Goal: Task Accomplishment & Management: Use online tool/utility

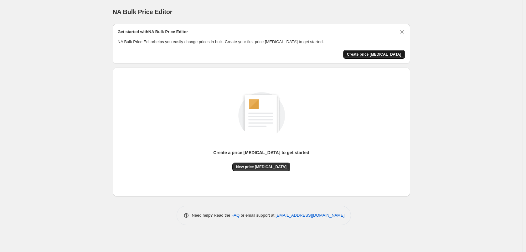
click at [392, 56] on span "Create price change job" at bounding box center [374, 54] width 55 height 5
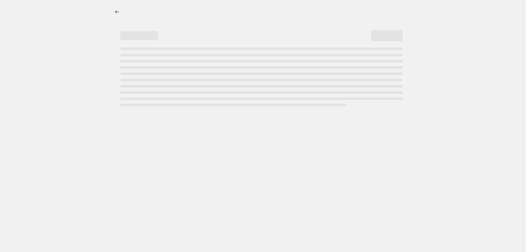
select select "percentage"
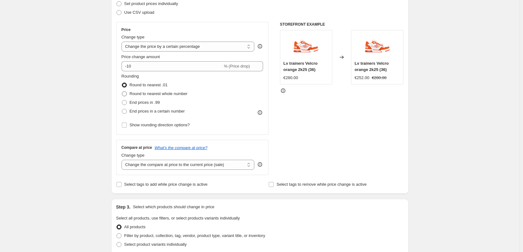
scroll to position [94, 0]
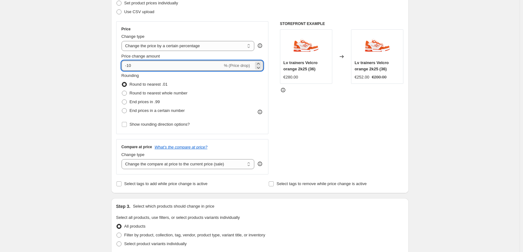
click at [148, 68] on input "-10" at bounding box center [172, 66] width 101 height 10
click at [148, 66] on input "-10" at bounding box center [172, 66] width 101 height 10
type input "-1"
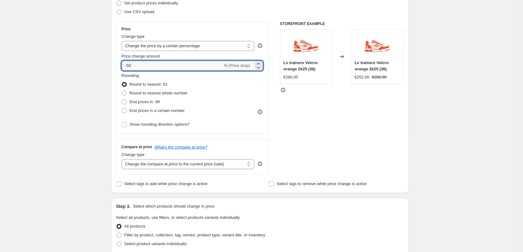
click at [83, 55] on div "Create new price change job. This page is ready Create new price change job Dra…" at bounding box center [260, 219] width 520 height 626
click at [148, 61] on input "-50" at bounding box center [172, 66] width 101 height 10
type input "-5"
click at [40, 57] on div "Create new price change job. This page is ready Create new price change job Dra…" at bounding box center [260, 219] width 520 height 626
click at [161, 66] on input "-60" at bounding box center [172, 66] width 101 height 10
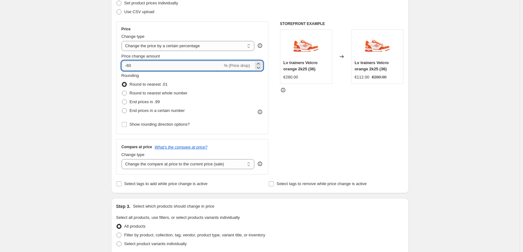
type input "-6"
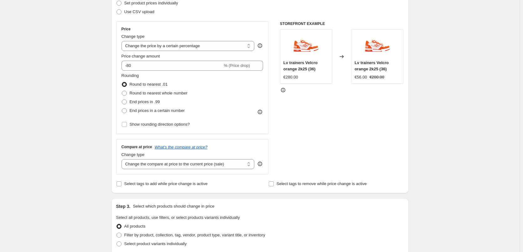
click at [95, 81] on div "Create new price change job. This page is ready Create new price change job Dra…" at bounding box center [260, 219] width 520 height 626
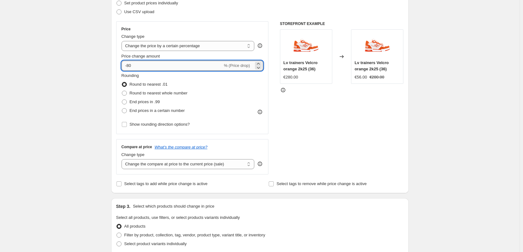
click at [148, 68] on input "-80" at bounding box center [172, 66] width 101 height 10
type input "-8"
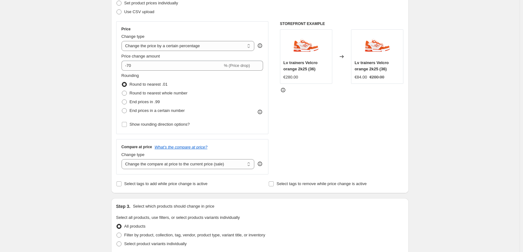
click at [88, 70] on div "Create new price change job. This page is ready Create new price change job Dra…" at bounding box center [260, 219] width 520 height 626
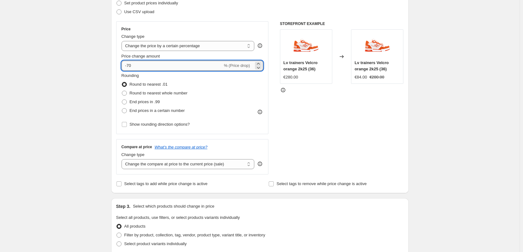
click at [146, 64] on input "-70" at bounding box center [172, 66] width 101 height 10
type input "-7"
type input "-65"
click at [100, 59] on div "Create new price change job. This page is ready Create new price change job Dra…" at bounding box center [260, 219] width 520 height 626
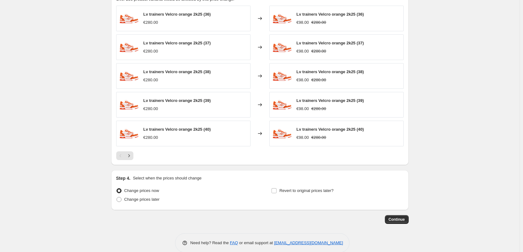
scroll to position [374, 0]
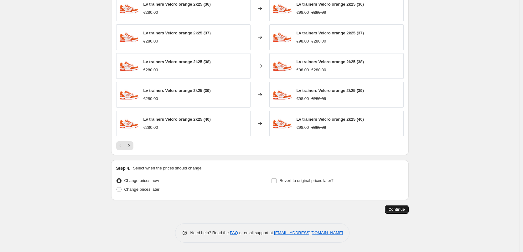
click at [402, 214] on button "Continue" at bounding box center [397, 209] width 24 height 9
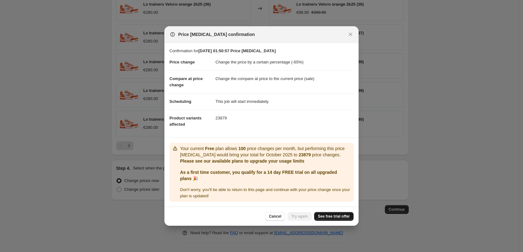
click at [339, 217] on span "See free trial offer" at bounding box center [334, 216] width 32 height 5
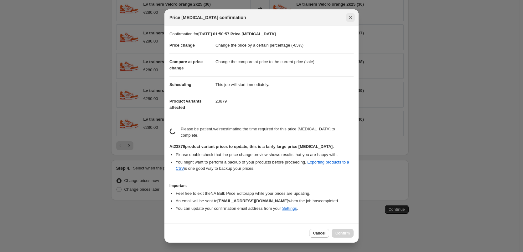
click at [354, 16] on button "Close" at bounding box center [350, 17] width 9 height 9
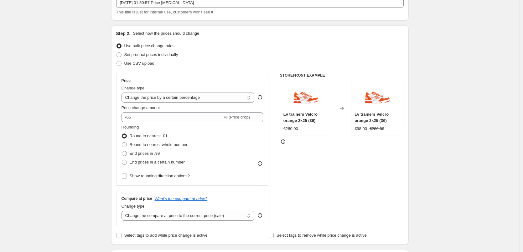
scroll to position [29, 0]
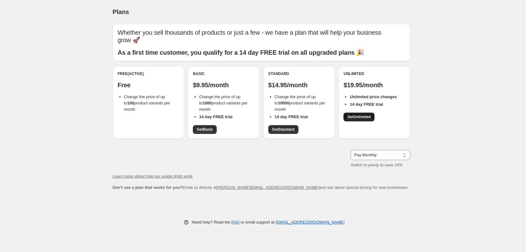
click at [361, 118] on span "Get Unlimited" at bounding box center [358, 117] width 23 height 5
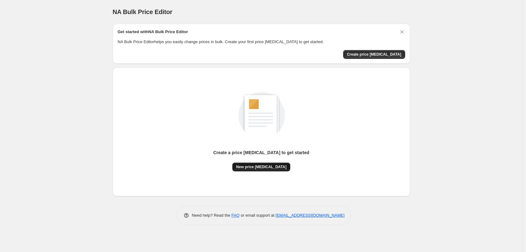
click at [269, 169] on span "New price change job" at bounding box center [261, 167] width 50 height 5
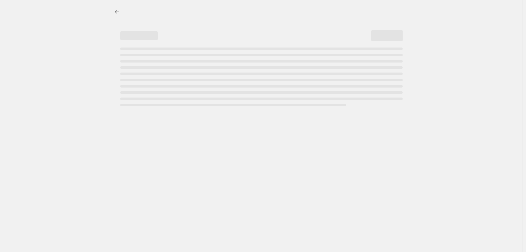
select select "percentage"
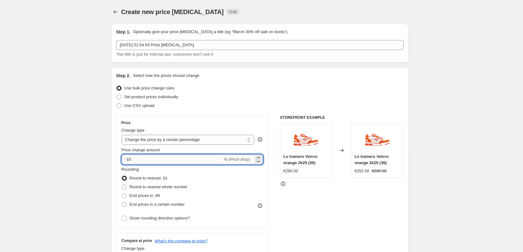
drag, startPoint x: 132, startPoint y: 161, endPoint x: 135, endPoint y: 158, distance: 3.8
click at [131, 158] on input "-10" at bounding box center [172, 160] width 101 height 10
drag, startPoint x: 135, startPoint y: 158, endPoint x: 128, endPoint y: 158, distance: 6.6
click at [128, 158] on input "-10" at bounding box center [172, 160] width 101 height 10
type input "-65"
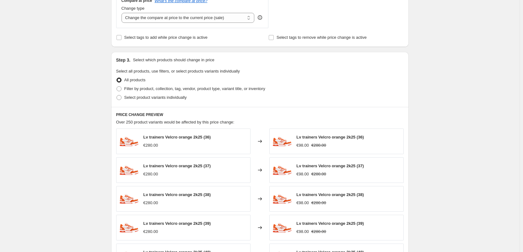
scroll to position [374, 0]
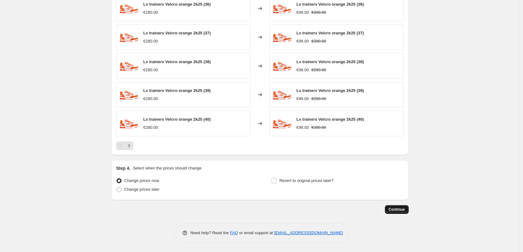
click at [397, 207] on button "Continue" at bounding box center [397, 209] width 24 height 9
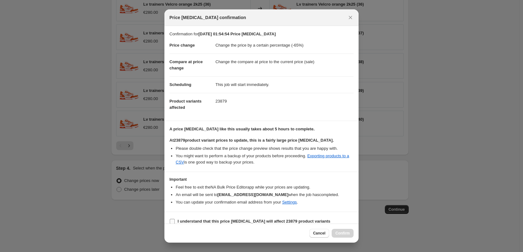
click at [176, 218] on label "I understand that this price change job will affect 23879 product variants" at bounding box center [249, 221] width 161 height 9
click at [175, 219] on input "I understand that this price change job will affect 23879 product variants" at bounding box center [172, 221] width 5 height 5
checkbox input "true"
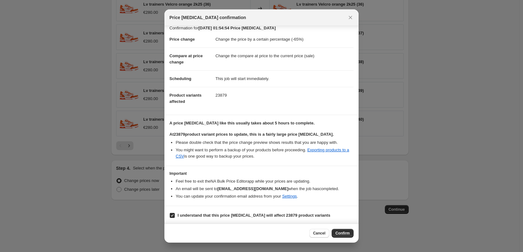
scroll to position [7, 0]
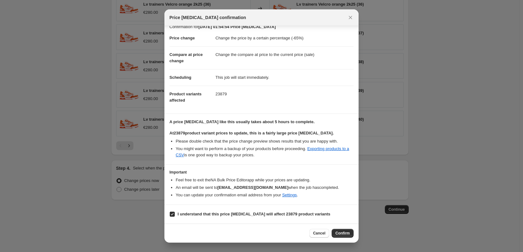
click at [339, 233] on span "Confirm" at bounding box center [342, 233] width 14 height 5
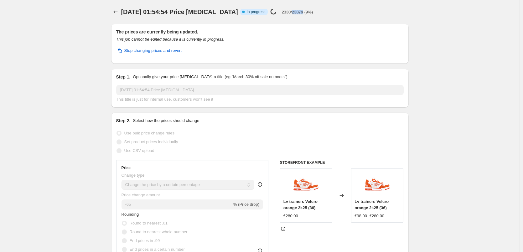
drag, startPoint x: 285, startPoint y: 11, endPoint x: 297, endPoint y: 13, distance: 11.8
click at [297, 13] on p "2330/23879 (9%)" at bounding box center [297, 12] width 31 height 5
drag, startPoint x: 297, startPoint y: 12, endPoint x: 286, endPoint y: 13, distance: 11.3
click at [286, 13] on p "2340/23879 (9%)" at bounding box center [297, 12] width 31 height 5
click at [291, 17] on div "4 oct. 2025, 01:54:54 Price change job. This page is ready 4 oct. 2025, 01:54:5…" at bounding box center [260, 12] width 298 height 24
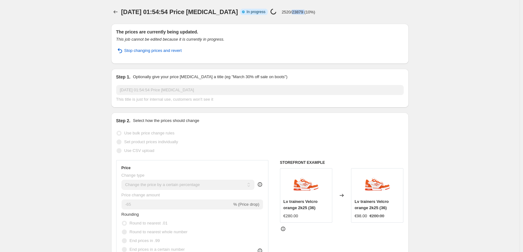
drag, startPoint x: 286, startPoint y: 13, endPoint x: 297, endPoint y: 11, distance: 11.2
click at [297, 11] on p "2520/23879 (10%)" at bounding box center [299, 12] width 34 height 5
click at [291, 13] on p "2520/23879 (10%)" at bounding box center [299, 12] width 34 height 5
drag, startPoint x: 286, startPoint y: 12, endPoint x: 296, endPoint y: 12, distance: 10.0
click at [296, 12] on p "2600/23879 (10%)" at bounding box center [299, 12] width 34 height 5
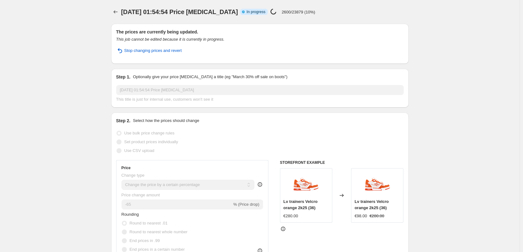
drag, startPoint x: 36, startPoint y: 92, endPoint x: 36, endPoint y: 23, distance: 69.2
drag, startPoint x: 286, startPoint y: 11, endPoint x: 296, endPoint y: 9, distance: 10.2
click at [296, 10] on p "2700/23879 (11%)" at bounding box center [299, 12] width 34 height 5
click at [294, 12] on p "2700/23879 (11%)" at bounding box center [299, 12] width 34 height 5
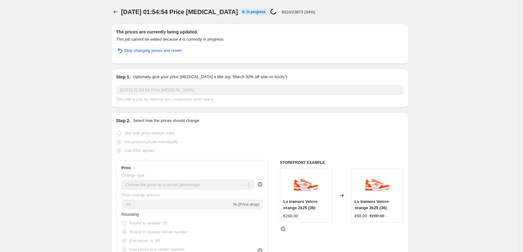
click at [314, 13] on div "4 oct. 2025, 01:54:54 Price change job Info Partially complete In progress Pric…" at bounding box center [240, 12] width 238 height 9
click at [294, 11] on p "8310/23879 (34%)" at bounding box center [299, 12] width 34 height 5
click at [294, 12] on p "8310/23879 (34%)" at bounding box center [299, 12] width 34 height 5
click at [273, 11] on div "Price change job in progress... 8310/23879 (34%)" at bounding box center [292, 11] width 45 height 7
click at [309, 17] on div "4 oct. 2025, 01:54:54 Price change job. This page is ready 4 oct. 2025, 01:54:5…" at bounding box center [260, 12] width 298 height 24
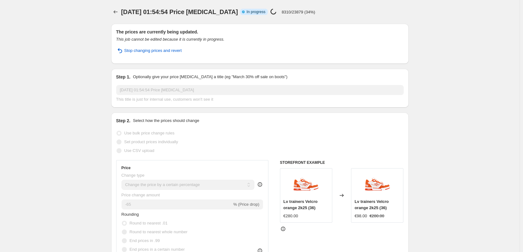
drag, startPoint x: 309, startPoint y: 17, endPoint x: 288, endPoint y: 14, distance: 21.3
click at [309, 17] on div "4 oct. 2025, 01:54:54 Price change job. This page is ready 4 oct. 2025, 01:54:5…" at bounding box center [260, 12] width 298 height 24
click at [270, 11] on icon at bounding box center [274, 12] width 8 height 8
click at [282, 13] on p "8310/23879 (34%)" at bounding box center [299, 12] width 34 height 5
click at [290, 14] on p "8310/23879 (34%)" at bounding box center [299, 12] width 34 height 5
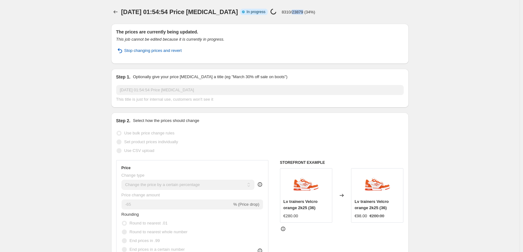
drag, startPoint x: 290, startPoint y: 14, endPoint x: 280, endPoint y: 15, distance: 10.1
click at [282, 14] on p "8310/23879 (34%)" at bounding box center [299, 12] width 34 height 5
click at [288, 15] on div "Price change job in progress... 8310/23879 (34%)" at bounding box center [292, 11] width 45 height 7
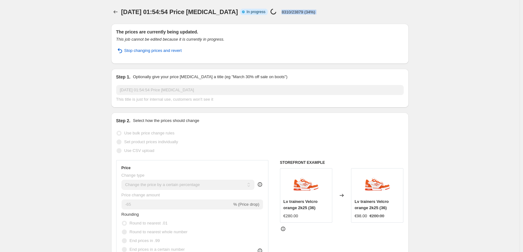
click at [288, 15] on div "Price change job in progress... 8310/23879 (34%)" at bounding box center [292, 11] width 45 height 7
click at [289, 21] on div "4 oct. 2025, 01:54:54 Price change job. This page is ready 4 oct. 2025, 01:54:5…" at bounding box center [260, 12] width 298 height 24
drag, startPoint x: 212, startPoint y: 24, endPoint x: 262, endPoint y: 18, distance: 49.8
click at [213, 24] on div "The prices are currently being updated. This job cannot be edited because it is…" at bounding box center [260, 44] width 298 height 40
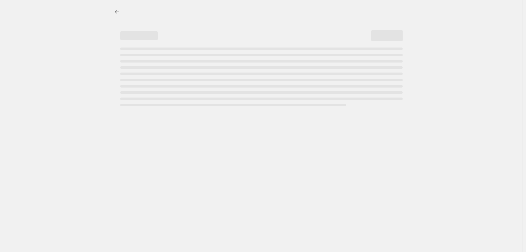
select select "percentage"
